Goal: Check status: Check status

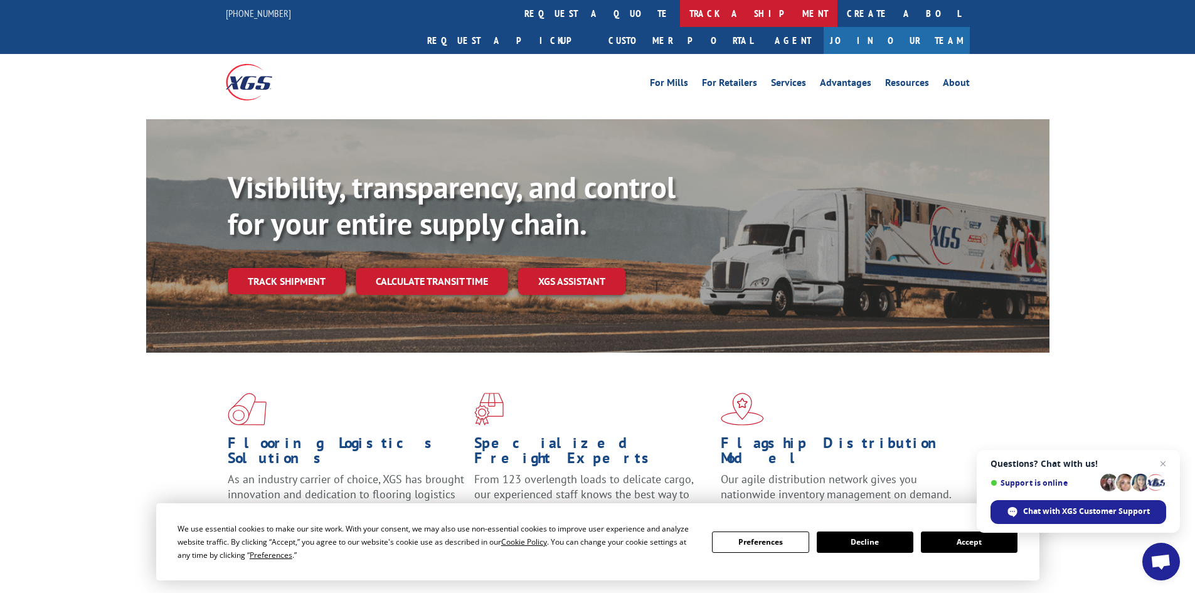
click at [680, 18] on link "track a shipment" at bounding box center [758, 13] width 157 height 27
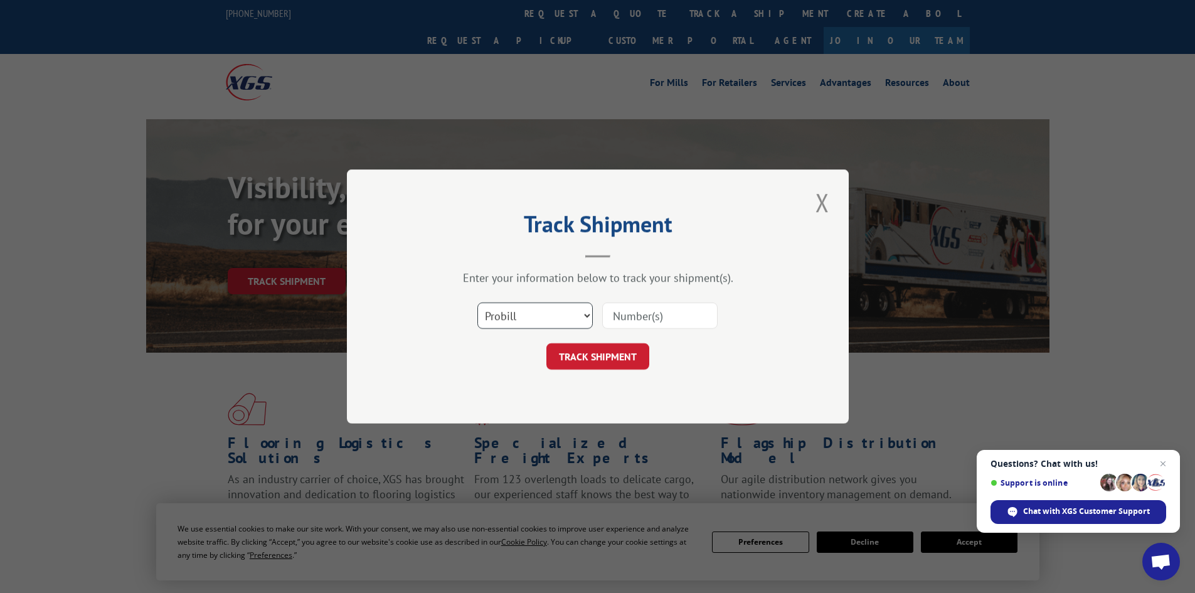
click at [510, 311] on select "Select category... Probill BOL PO" at bounding box center [535, 315] width 115 height 26
select select "bol"
click at [478, 302] on select "Select category... Probill BOL PO" at bounding box center [535, 315] width 115 height 26
paste input "462736585252"
type input "462736585252"
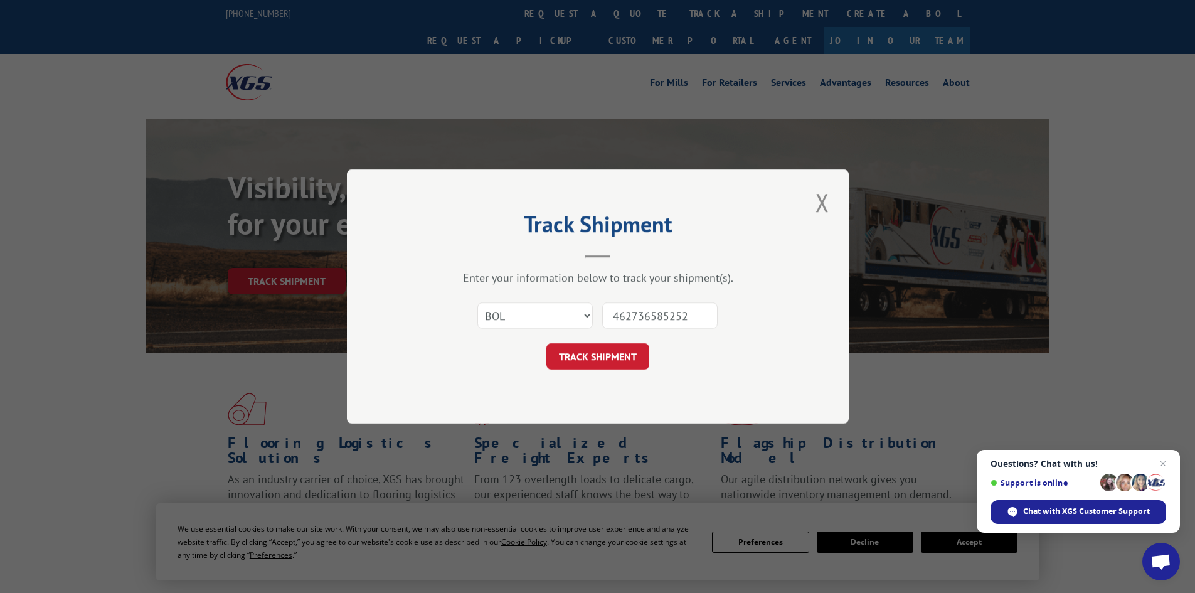
click at [614, 378] on div "Track Shipment Enter your information below to track your shipment(s). Select c…" at bounding box center [598, 296] width 502 height 254
click at [615, 364] on button "TRACK SHIPMENT" at bounding box center [598, 356] width 103 height 26
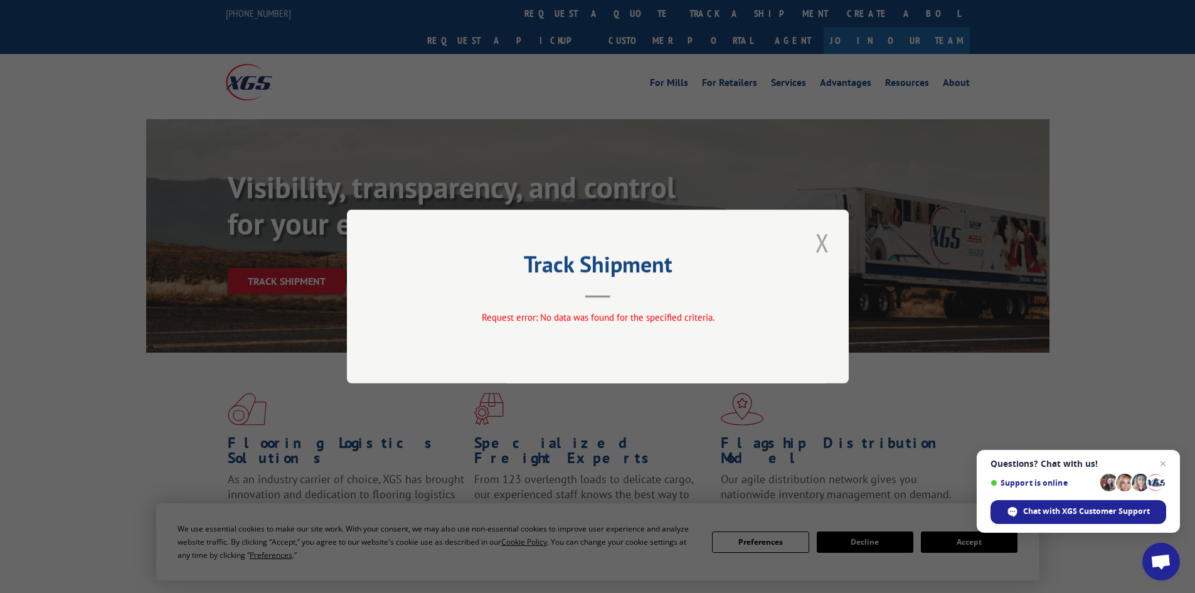
click at [827, 239] on button "Close modal" at bounding box center [822, 242] width 21 height 35
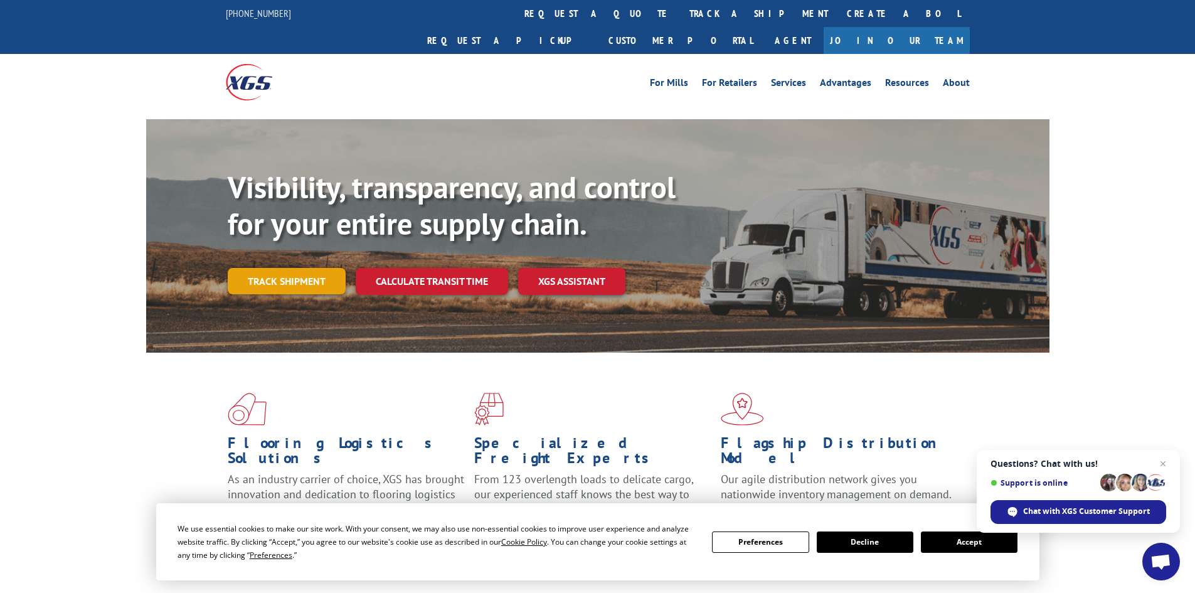
click at [298, 268] on link "Track shipment" at bounding box center [287, 281] width 118 height 26
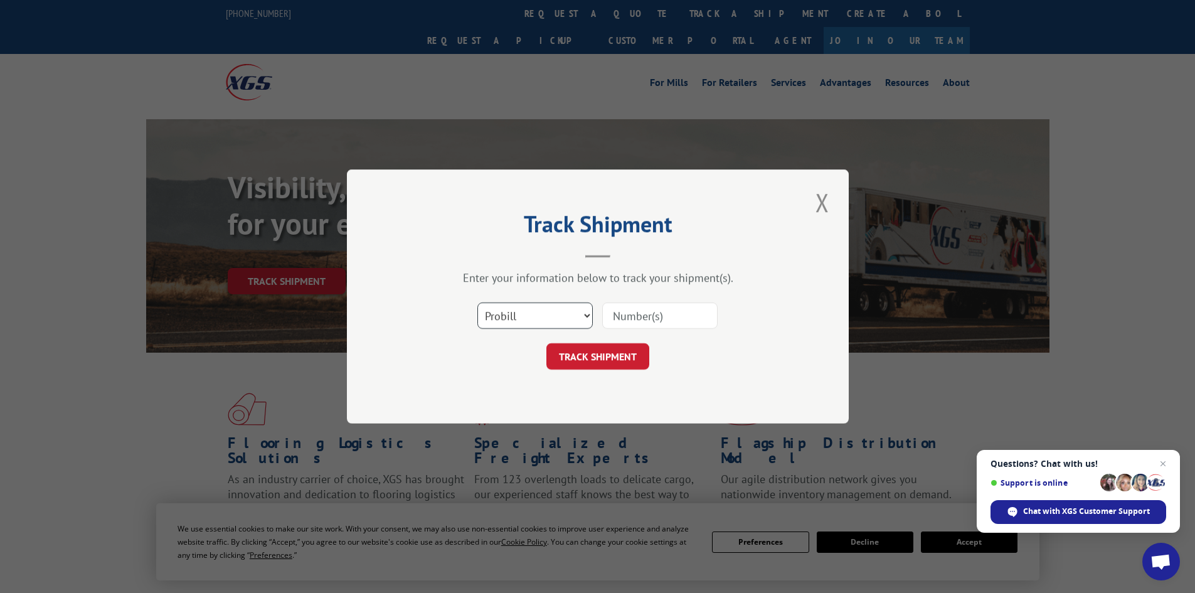
click at [590, 312] on select "Select category... Probill BOL PO" at bounding box center [535, 315] width 115 height 26
select select "bol"
click at [478, 302] on select "Select category... Probill BOL PO" at bounding box center [535, 315] width 115 height 26
paste input "462736585252"
type input "462736585252"
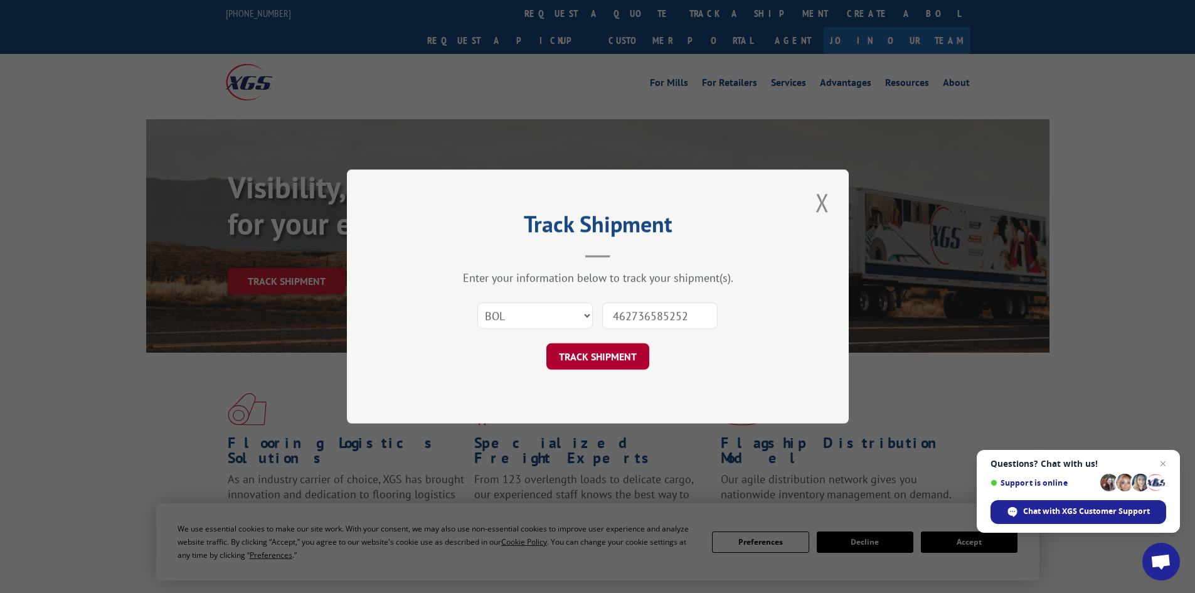
click at [616, 357] on button "TRACK SHIPMENT" at bounding box center [598, 356] width 103 height 26
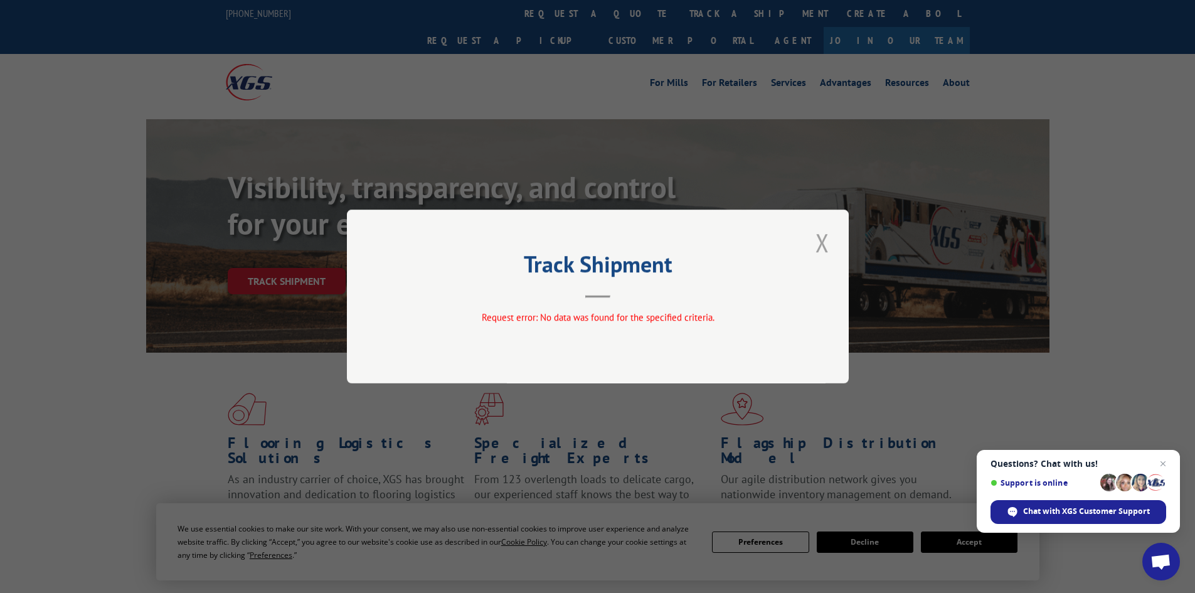
click at [817, 238] on button "Close modal" at bounding box center [822, 242] width 21 height 35
